Goal: Transaction & Acquisition: Purchase product/service

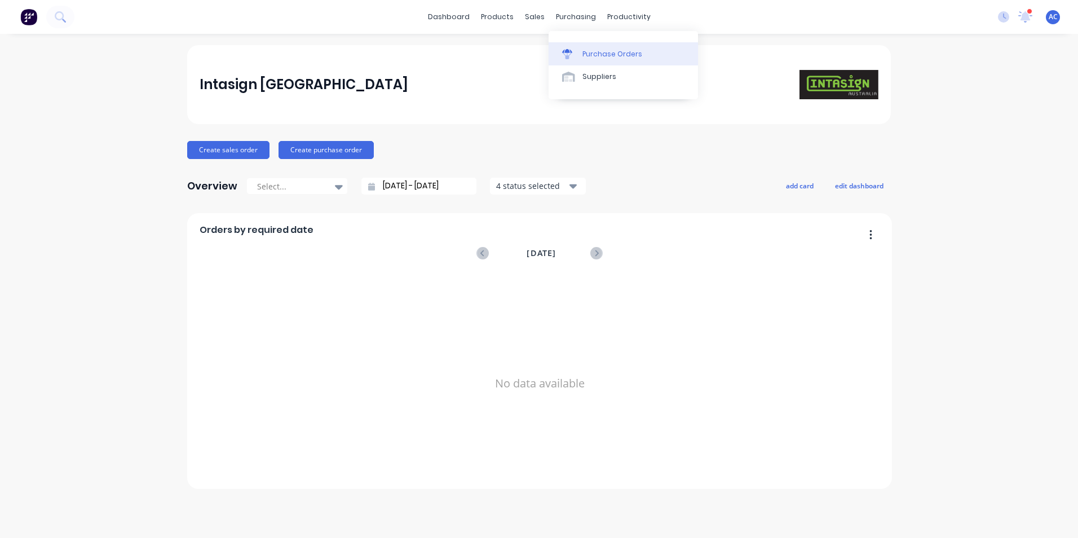
click at [579, 60] on link "Purchase Orders" at bounding box center [623, 53] width 149 height 23
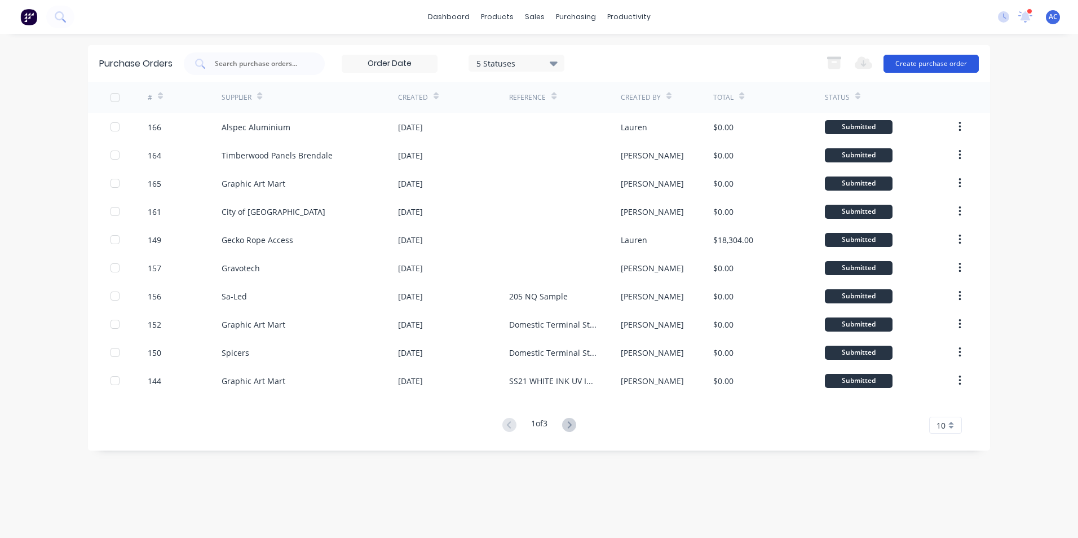
click at [921, 64] on button "Create purchase order" at bounding box center [931, 64] width 95 height 18
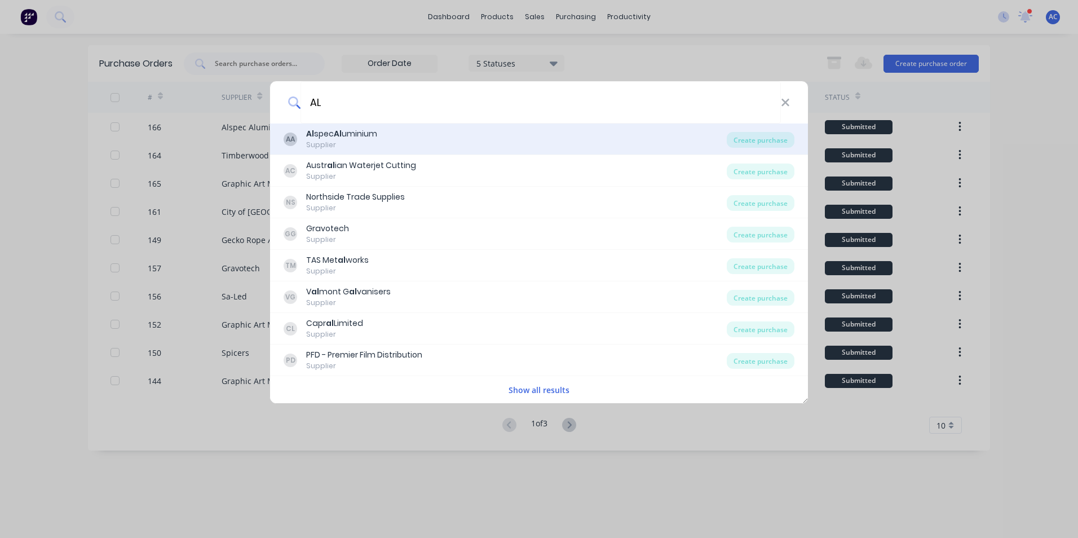
type input "AL"
click at [697, 147] on div "AA Al spec Al uminium Supplier" at bounding box center [505, 139] width 443 height 22
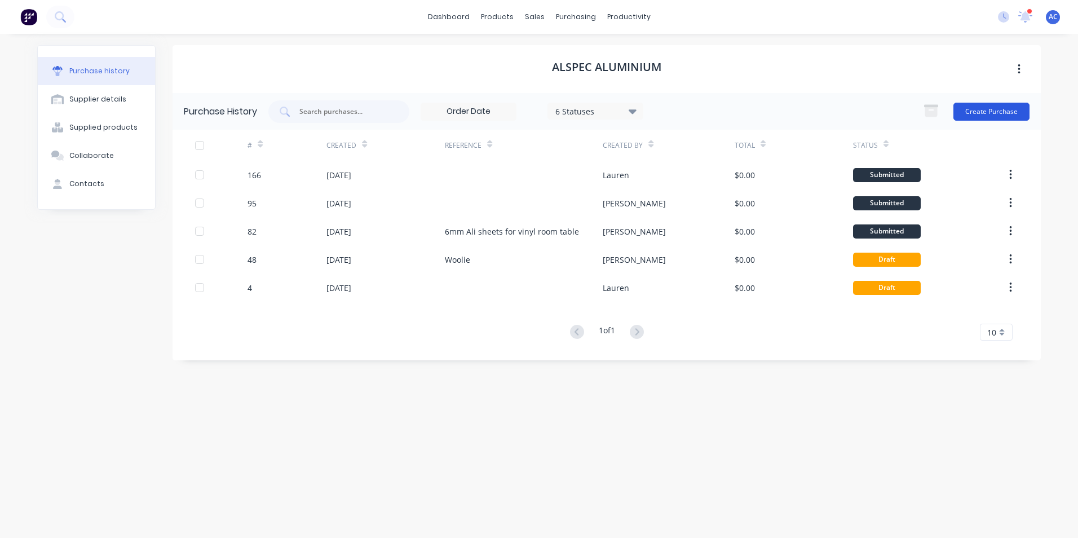
click at [977, 105] on button "Create Purchase" at bounding box center [992, 112] width 76 height 18
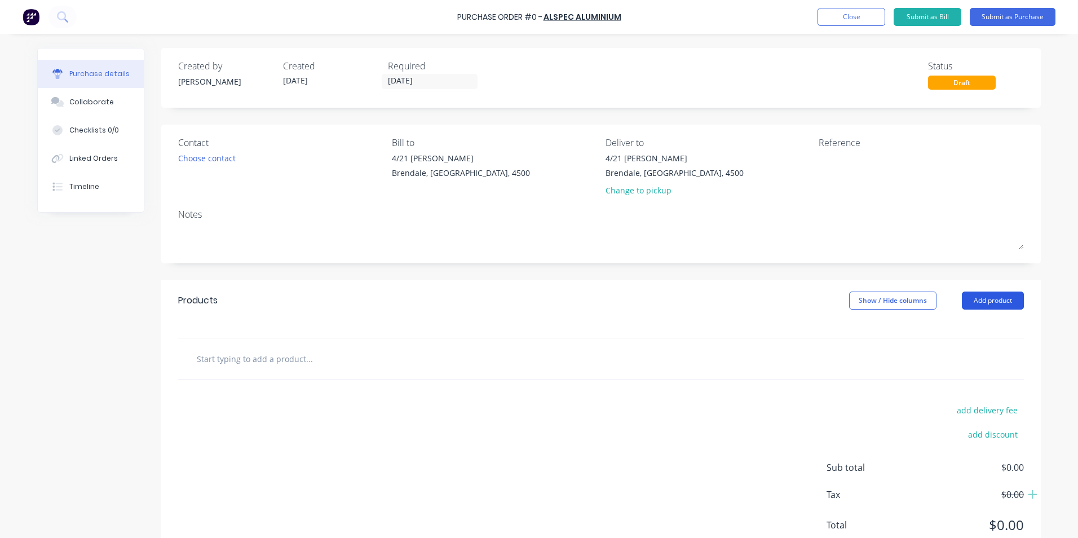
click at [989, 301] on button "Add product" at bounding box center [993, 301] width 62 height 18
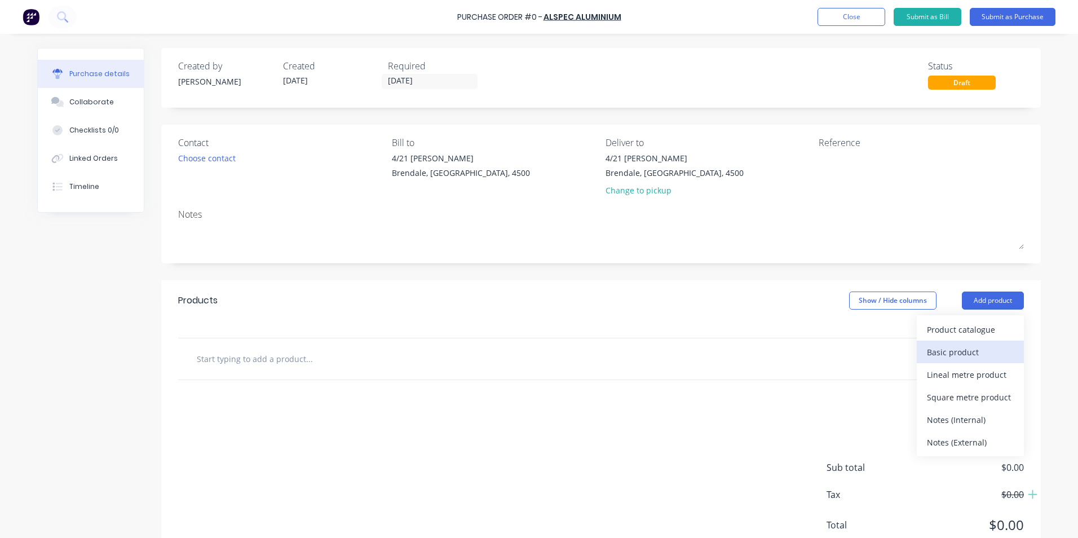
click at [986, 359] on div "Basic product" at bounding box center [970, 352] width 87 height 16
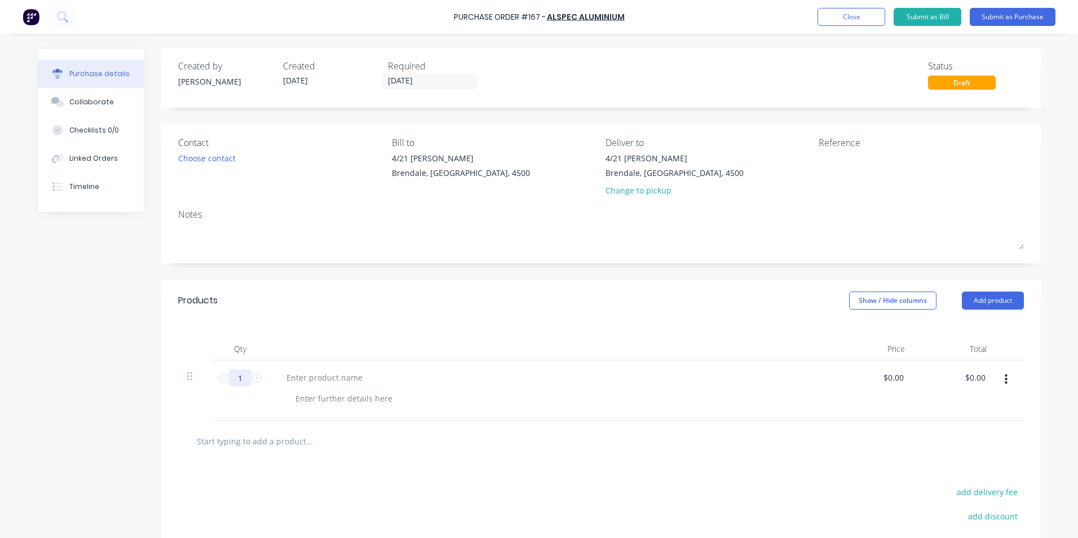
click at [246, 380] on input "1" at bounding box center [240, 377] width 23 height 17
click at [257, 381] on icon at bounding box center [257, 378] width 10 height 10
click at [257, 382] on icon at bounding box center [257, 378] width 10 height 10
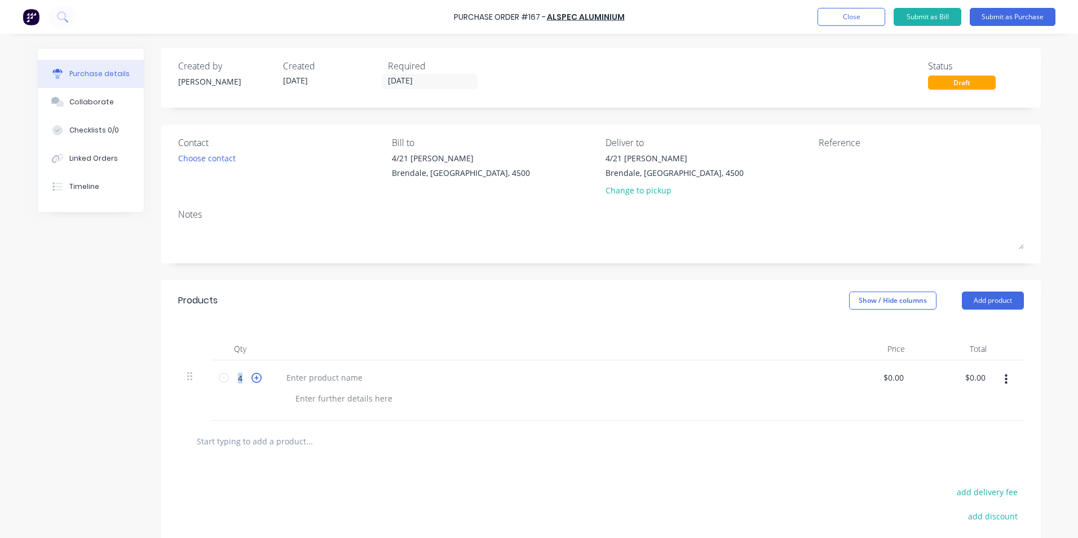
type input "5"
drag, startPoint x: 257, startPoint y: 382, endPoint x: 286, endPoint y: 380, distance: 29.9
click at [286, 380] on div at bounding box center [324, 377] width 94 height 16
click at [994, 302] on button "Add product" at bounding box center [993, 301] width 62 height 18
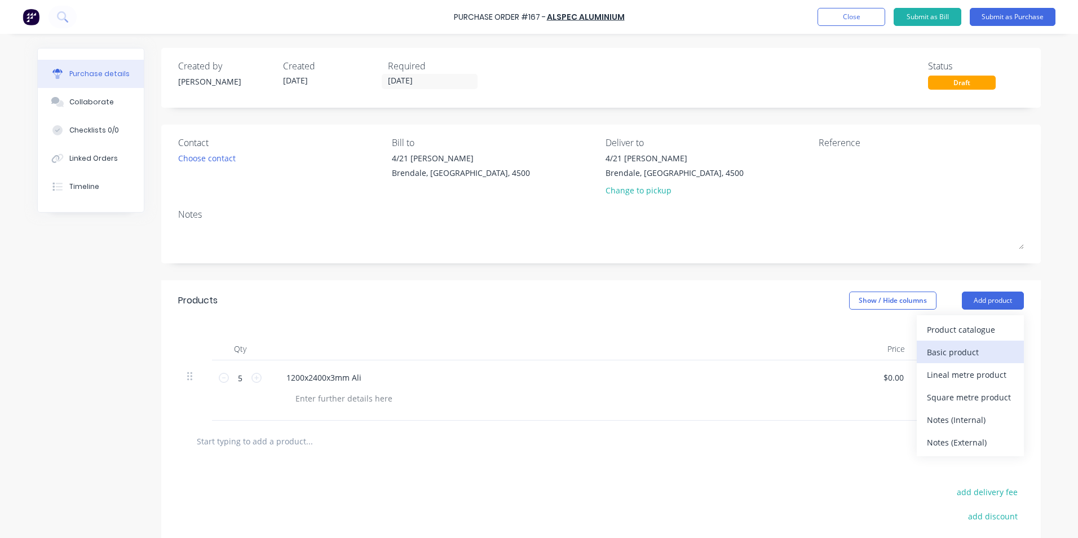
click at [962, 356] on div "Basic product" at bounding box center [970, 352] width 87 height 16
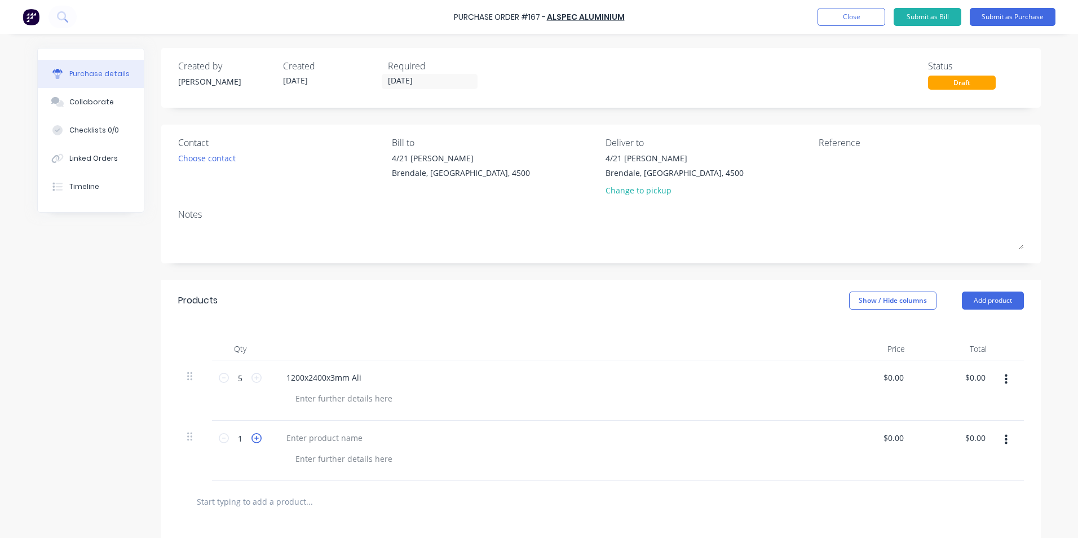
click at [252, 436] on icon at bounding box center [257, 438] width 10 height 10
type input "2"
click at [298, 435] on div at bounding box center [324, 438] width 94 height 16
click at [888, 179] on div at bounding box center [889, 166] width 141 height 28
click at [888, 159] on textarea at bounding box center [889, 164] width 141 height 25
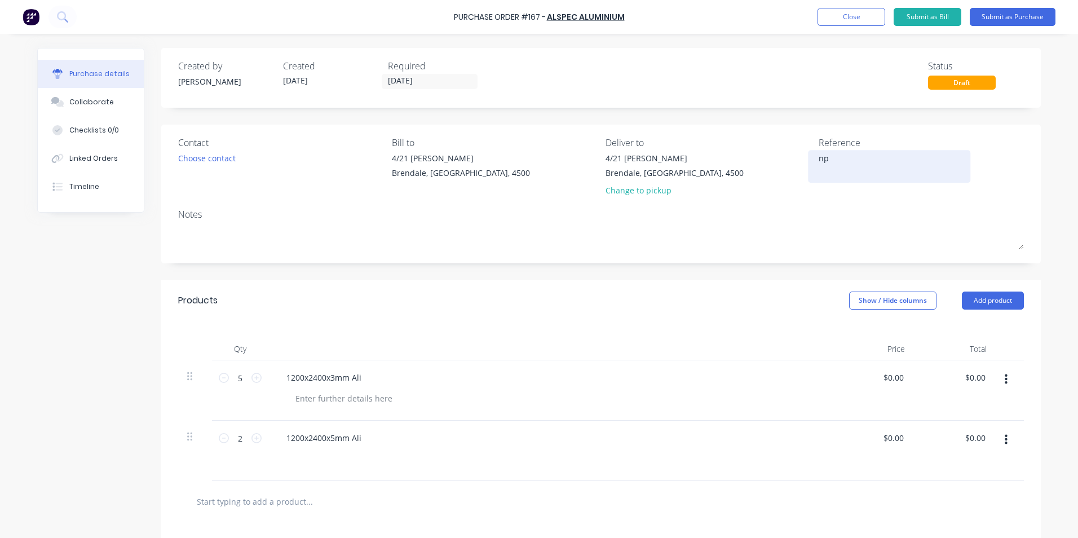
type textarea "n"
type textarea "NPA"
type textarea "x"
type textarea "NPAV"
type textarea "x"
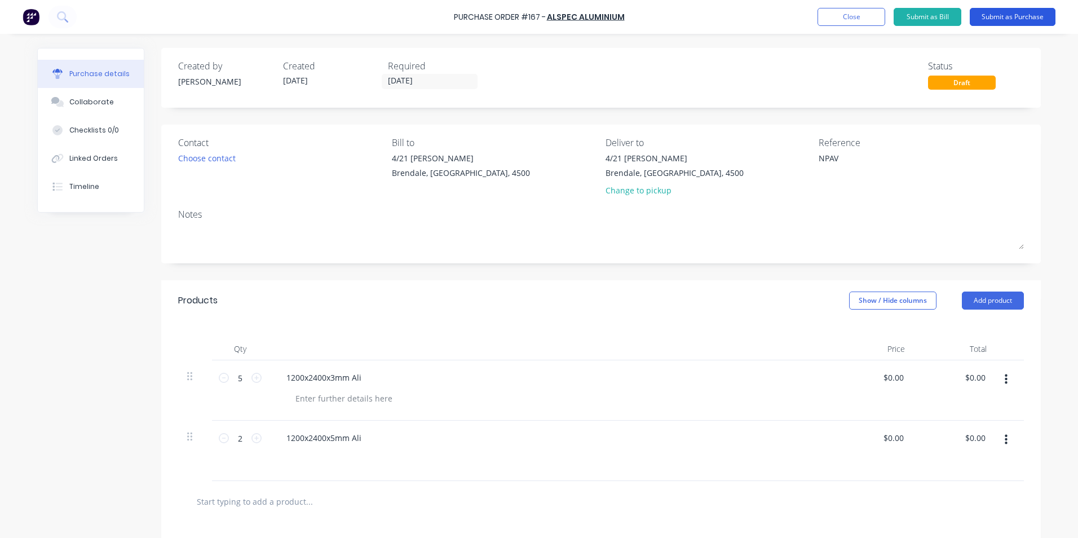
type textarea "NPAV"
click at [995, 12] on button "Submit as Purchase" at bounding box center [1013, 17] width 86 height 18
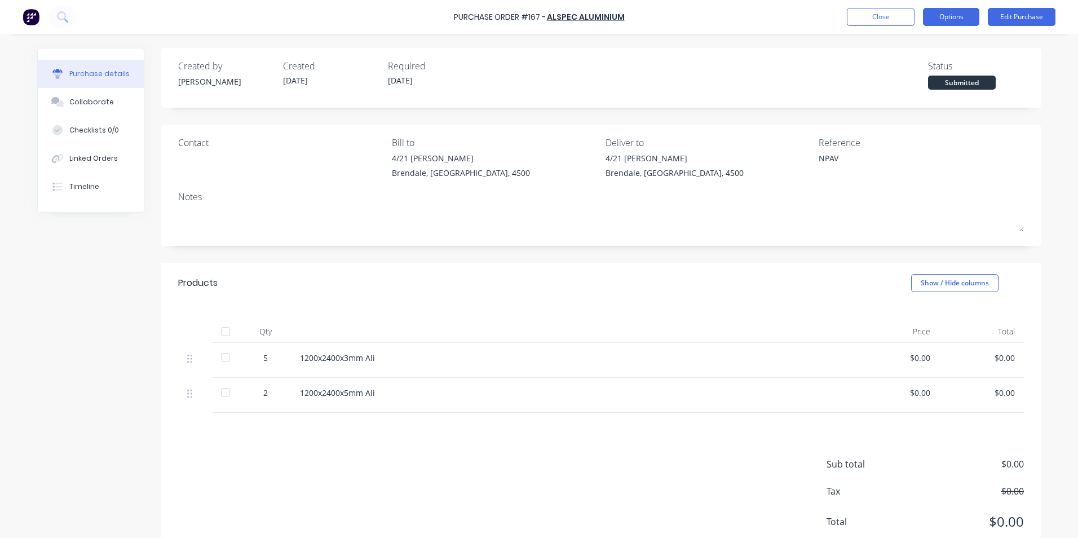
click at [941, 16] on button "Options" at bounding box center [951, 17] width 56 height 18
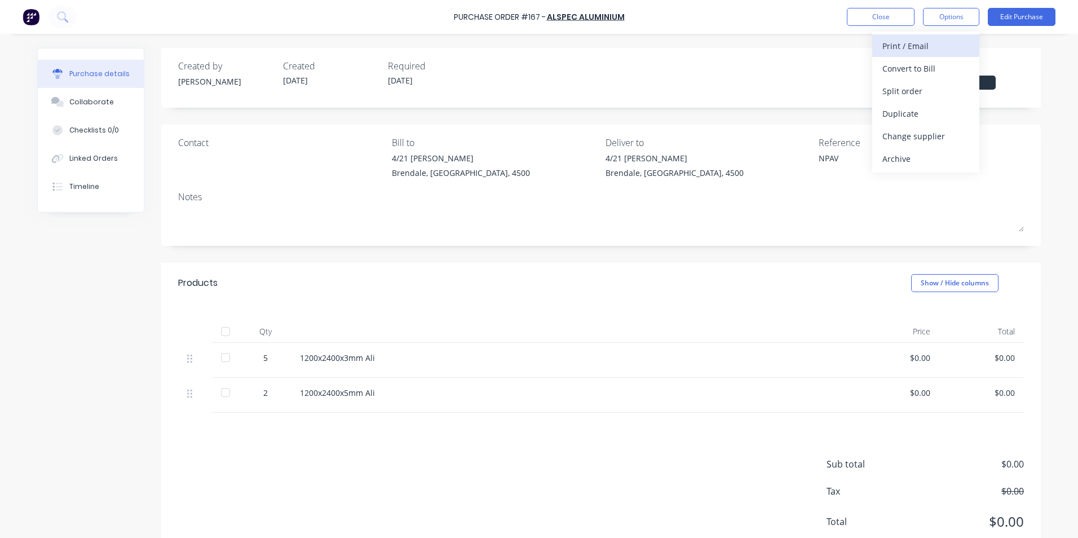
click at [915, 38] on div "Print / Email" at bounding box center [926, 46] width 87 height 16
click at [902, 94] on div "Without pricing" at bounding box center [926, 91] width 87 height 16
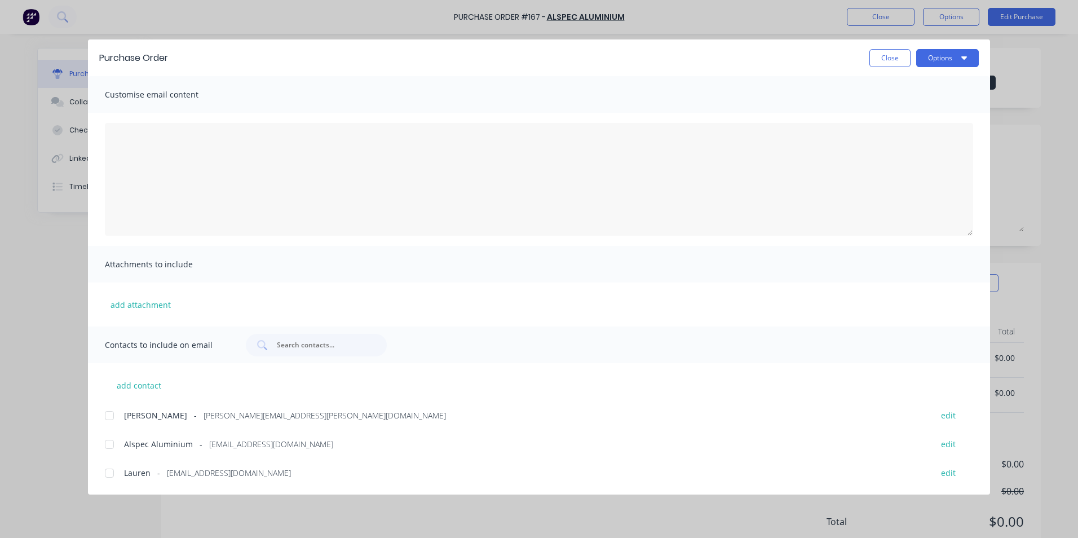
click at [112, 444] on div at bounding box center [109, 444] width 23 height 23
click at [204, 414] on span "[PERSON_NAME][EMAIL_ADDRESS][PERSON_NAME][DOMAIN_NAME]" at bounding box center [325, 415] width 242 height 12
click at [963, 63] on button "Options" at bounding box center [947, 58] width 63 height 18
click at [912, 128] on div "Email" at bounding box center [925, 131] width 87 height 16
click at [876, 59] on button "Close" at bounding box center [890, 58] width 41 height 18
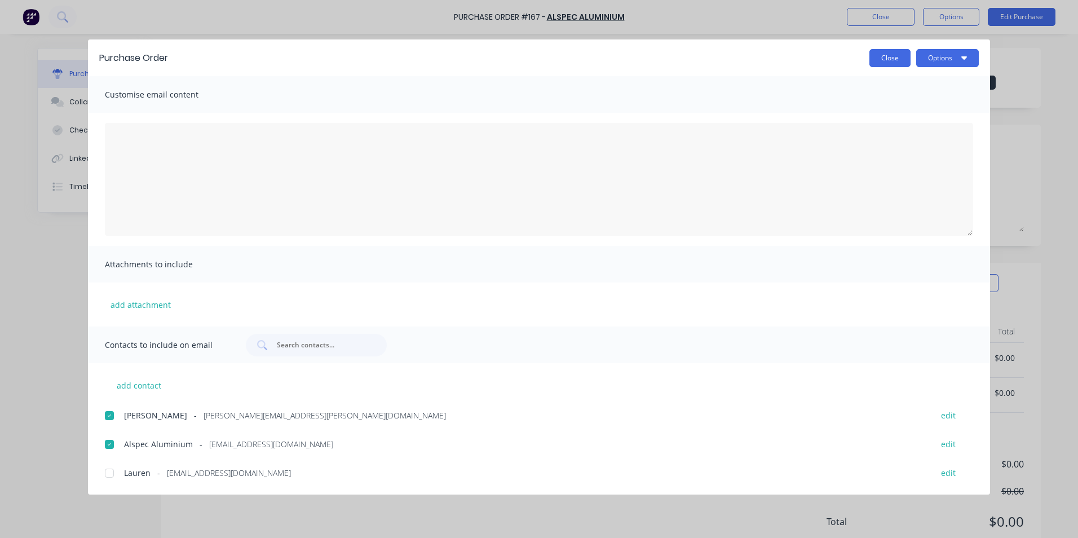
type textarea "x"
